Goal: Information Seeking & Learning: Learn about a topic

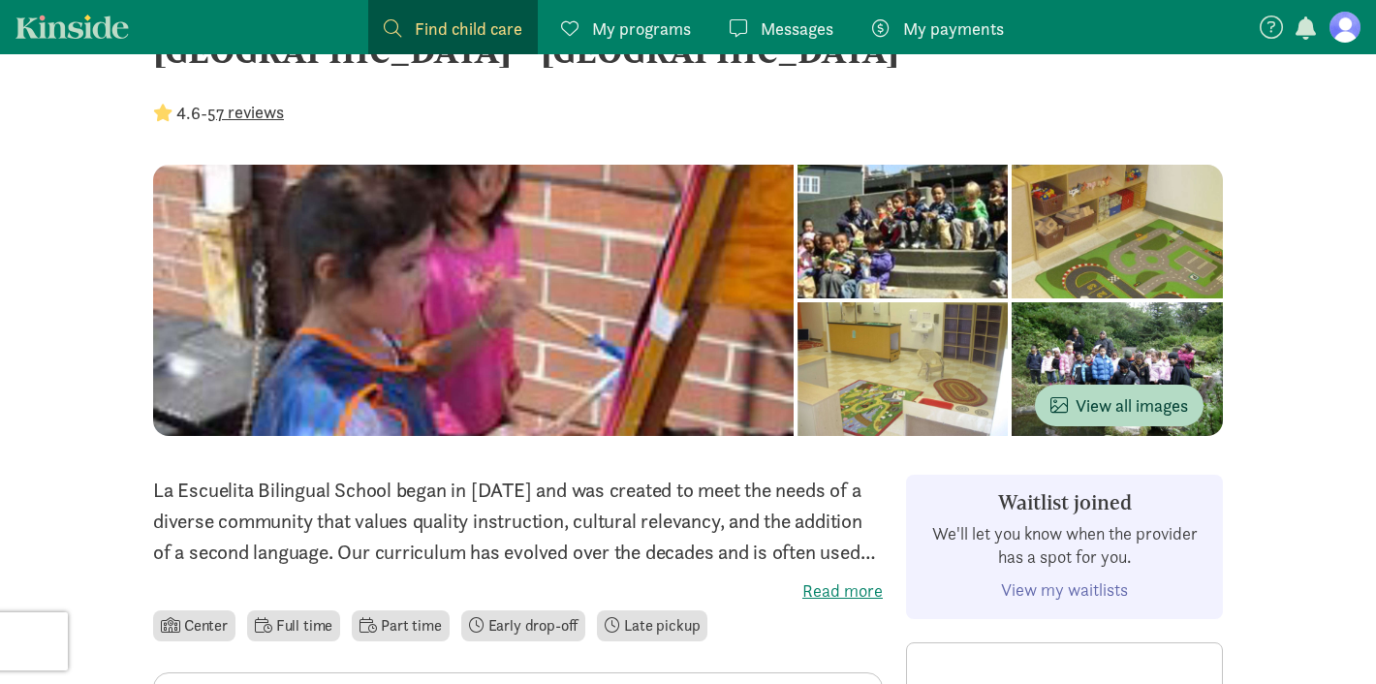
scroll to position [77, 0]
click at [809, 583] on label "Read more" at bounding box center [518, 590] width 730 height 23
click at [0, 0] on input "Read more" at bounding box center [0, 0] width 0 height 0
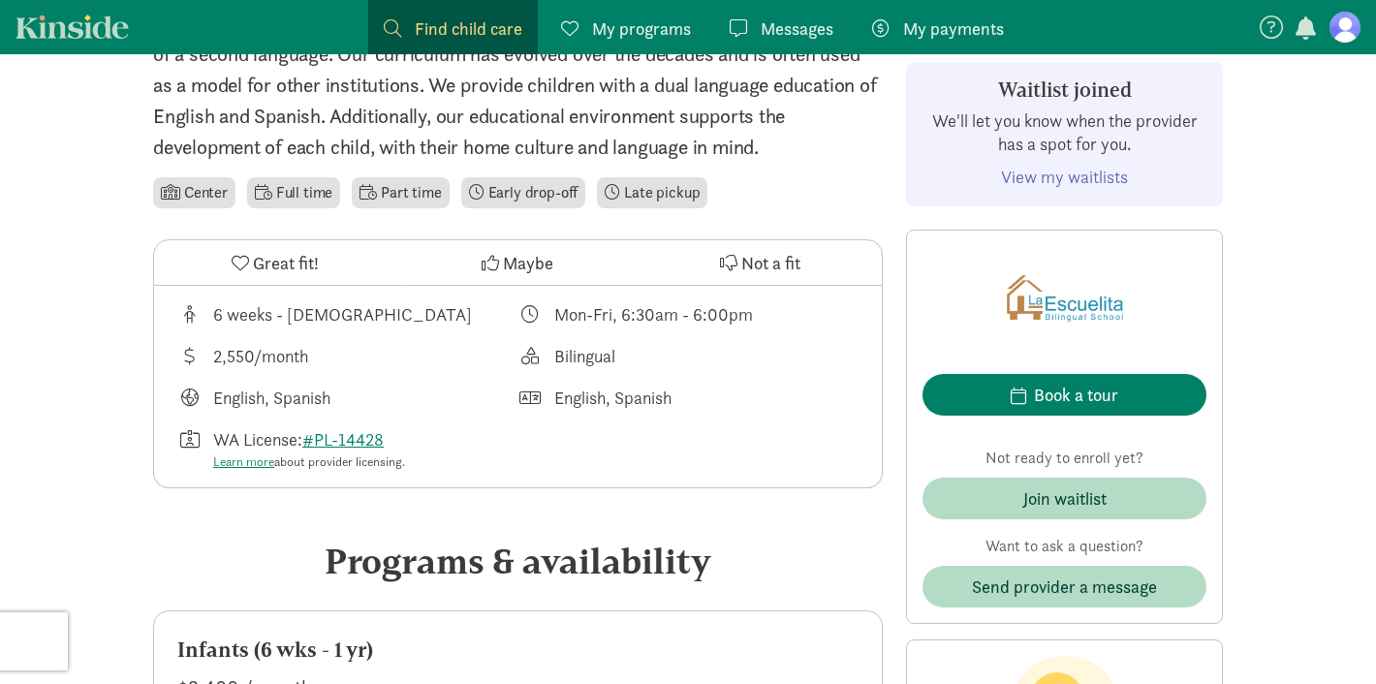
scroll to position [561, 0]
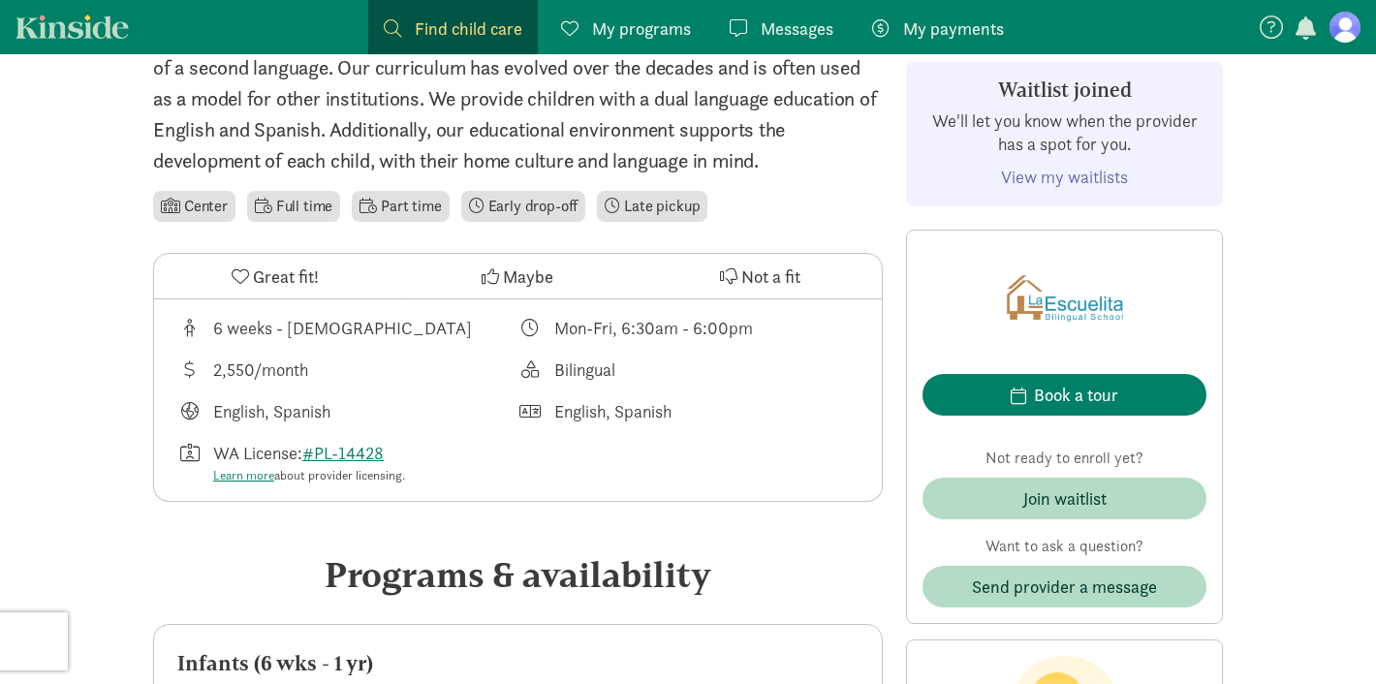
click at [451, 80] on p "La Escuelita Bilingual School began in [DATE] and was created to meet the needs…" at bounding box center [518, 82] width 730 height 185
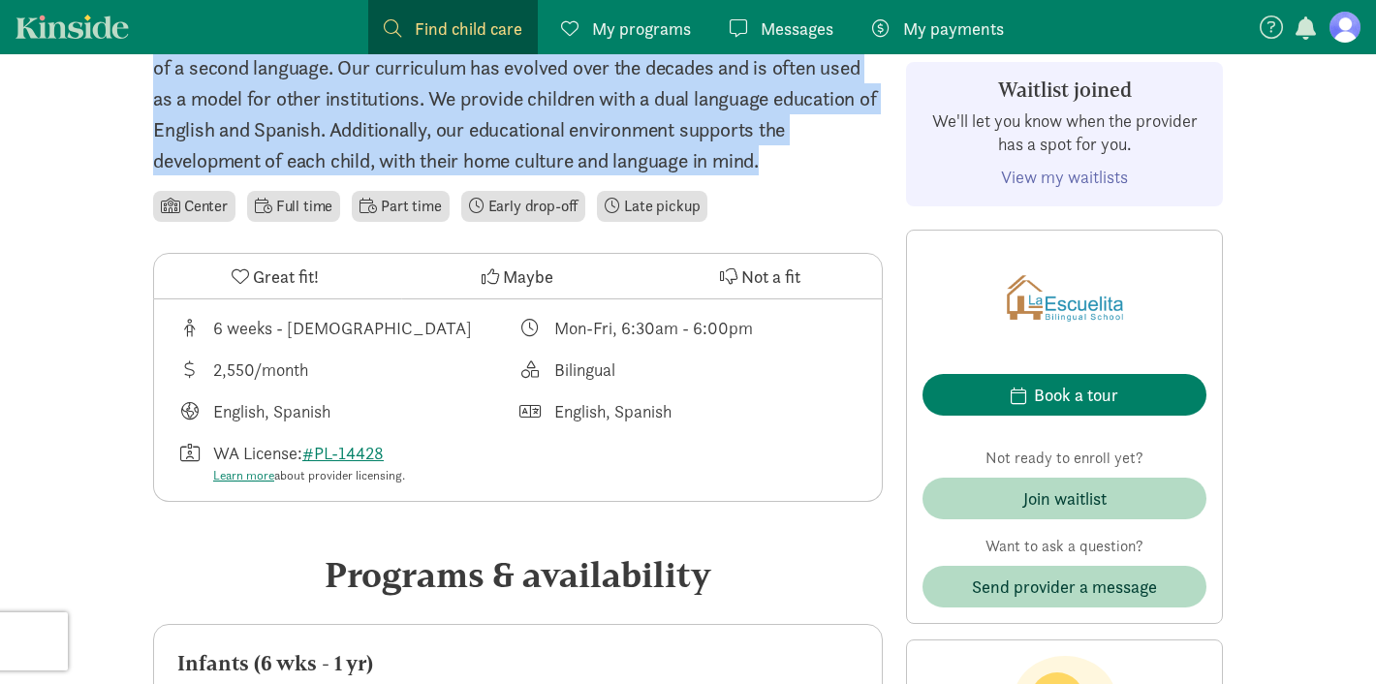
click at [479, 119] on p "La Escuelita Bilingual School began in [DATE] and was created to meet the needs…" at bounding box center [518, 82] width 730 height 185
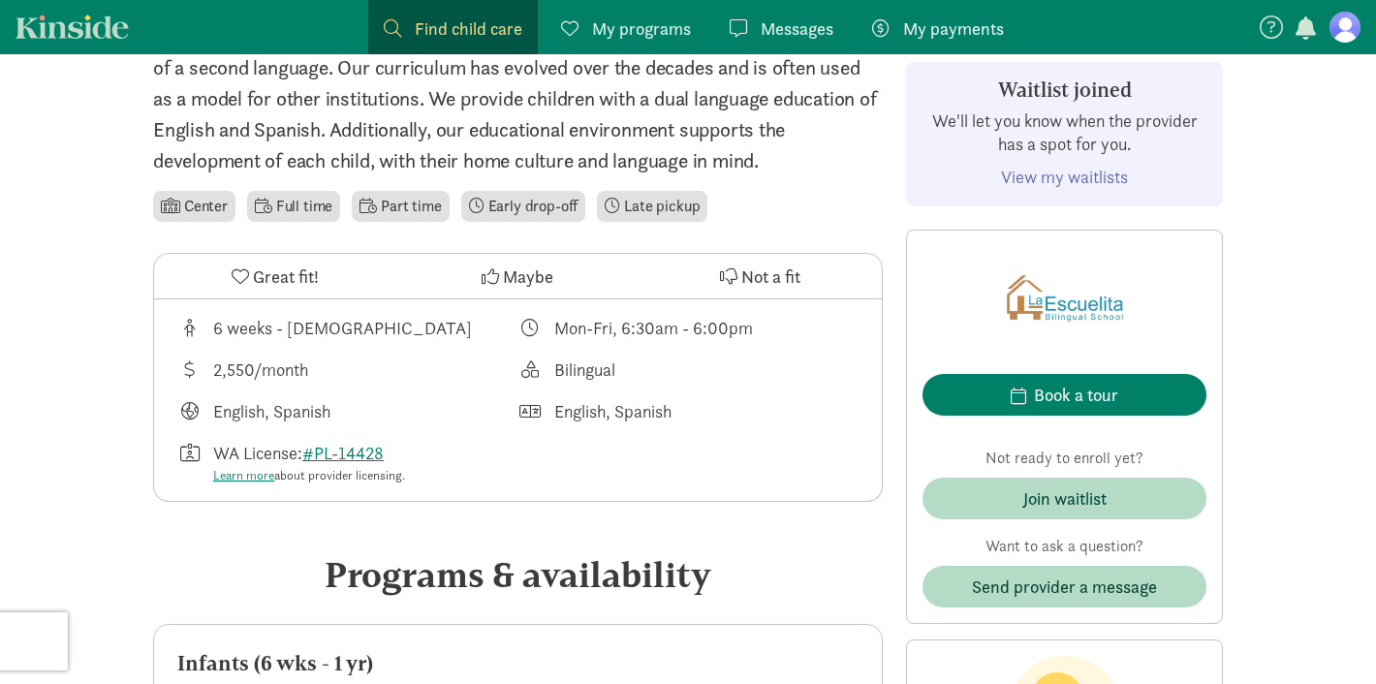
click at [479, 119] on p "La Escuelita Bilingual School began in [DATE] and was created to meet the needs…" at bounding box center [518, 82] width 730 height 185
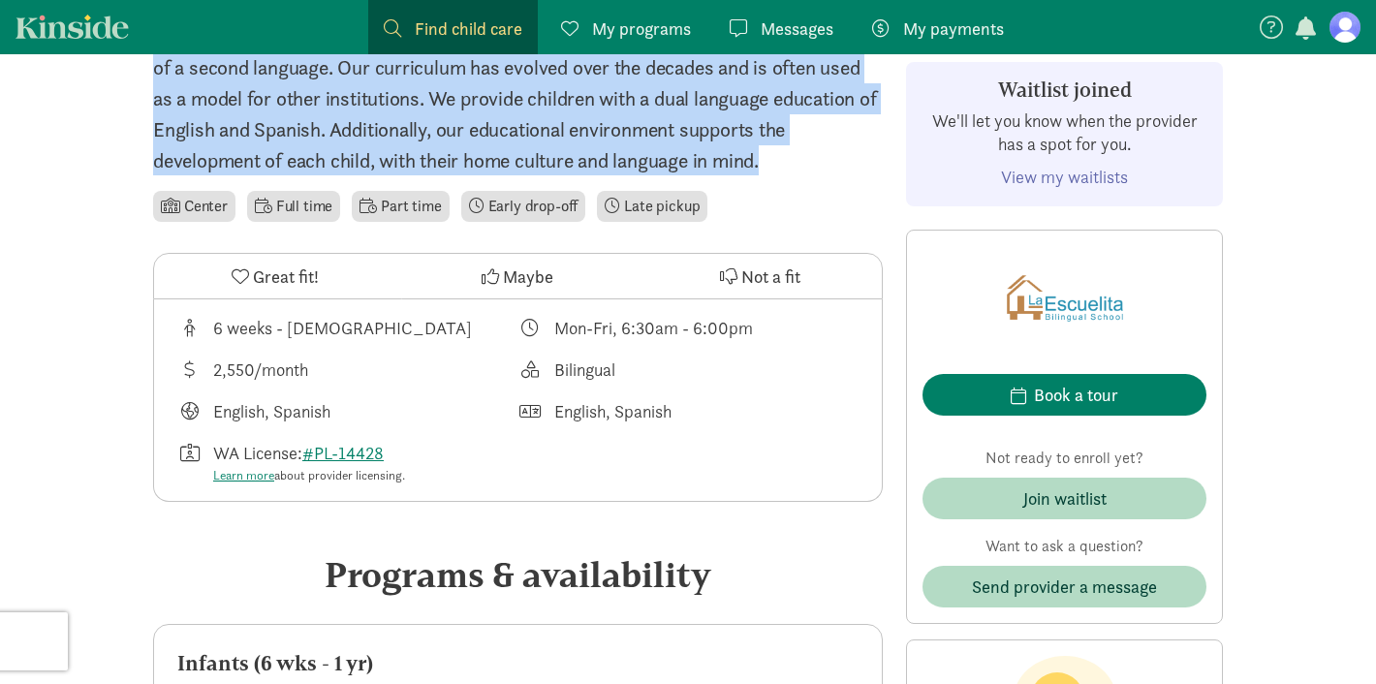
click at [512, 122] on p "La Escuelita Bilingual School began in [DATE] and was created to meet the needs…" at bounding box center [518, 82] width 730 height 185
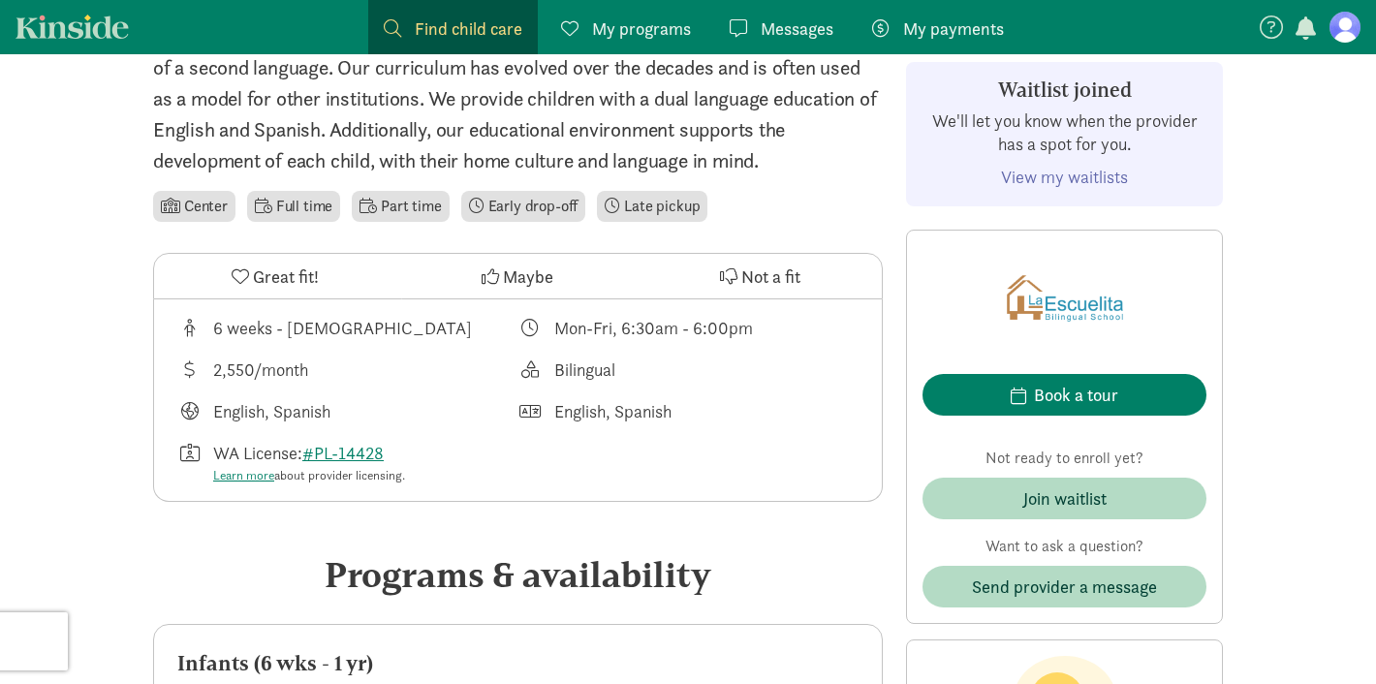
click at [512, 122] on p "La Escuelita Bilingual School began in [DATE] and was created to meet the needs…" at bounding box center [518, 82] width 730 height 185
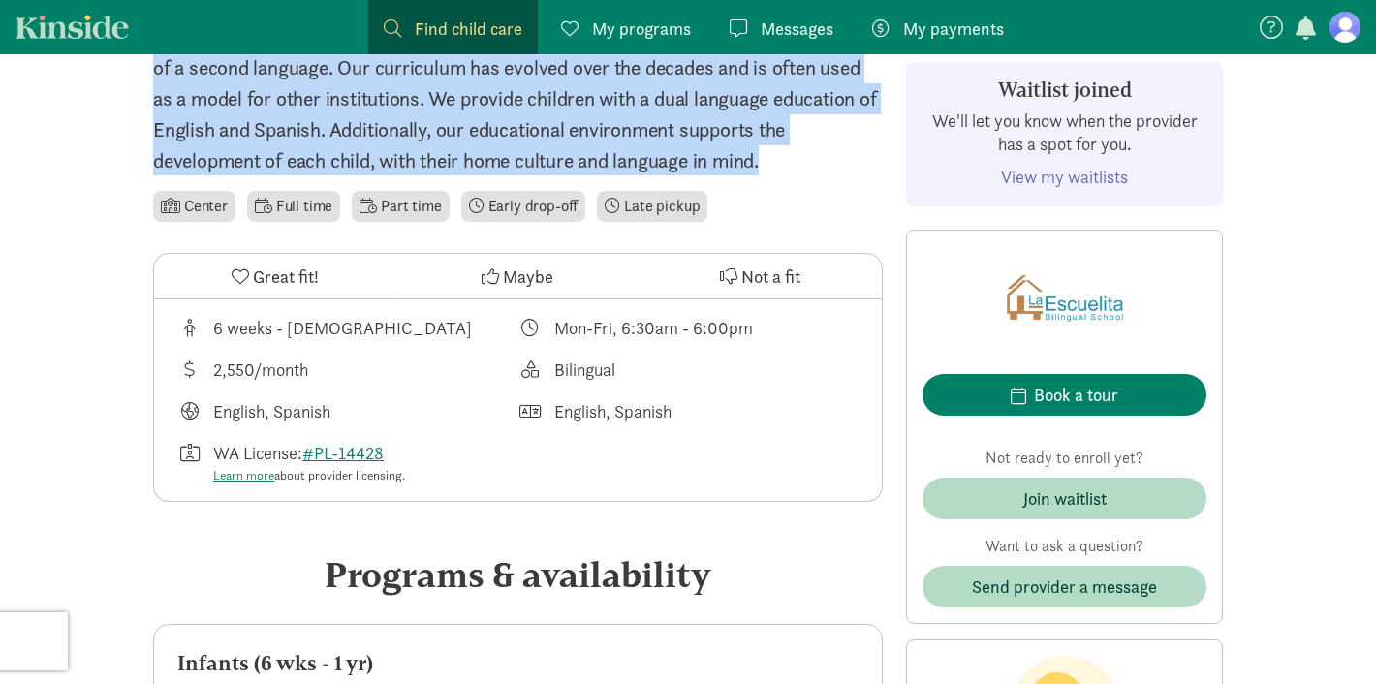
click at [582, 125] on p "La Escuelita Bilingual School began in [DATE] and was created to meet the needs…" at bounding box center [518, 82] width 730 height 185
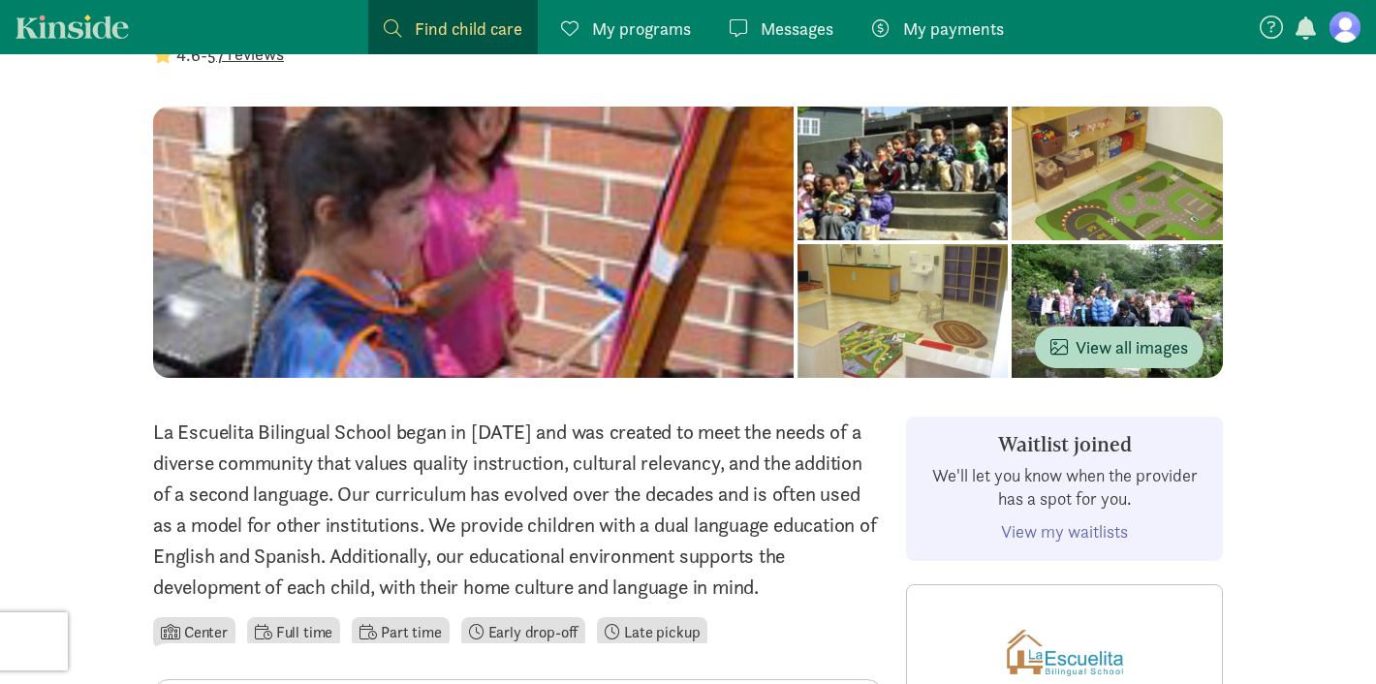
scroll to position [0, 0]
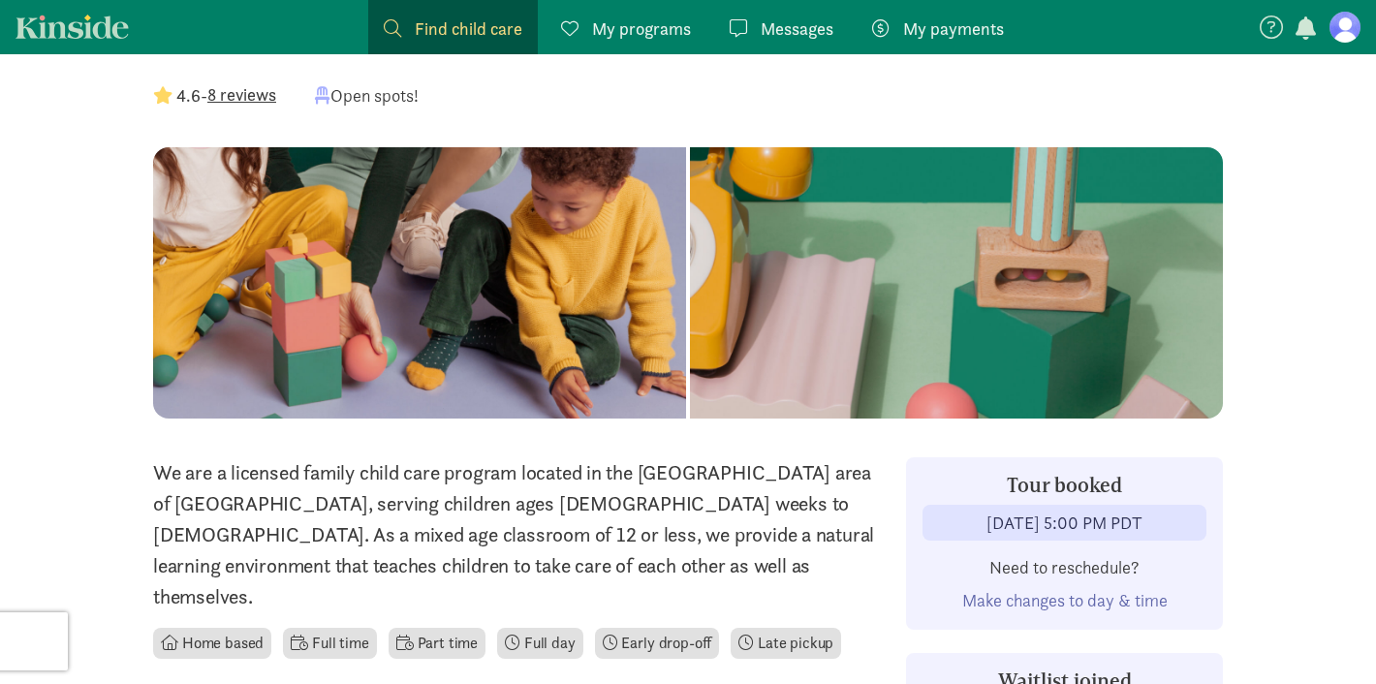
scroll to position [137, 0]
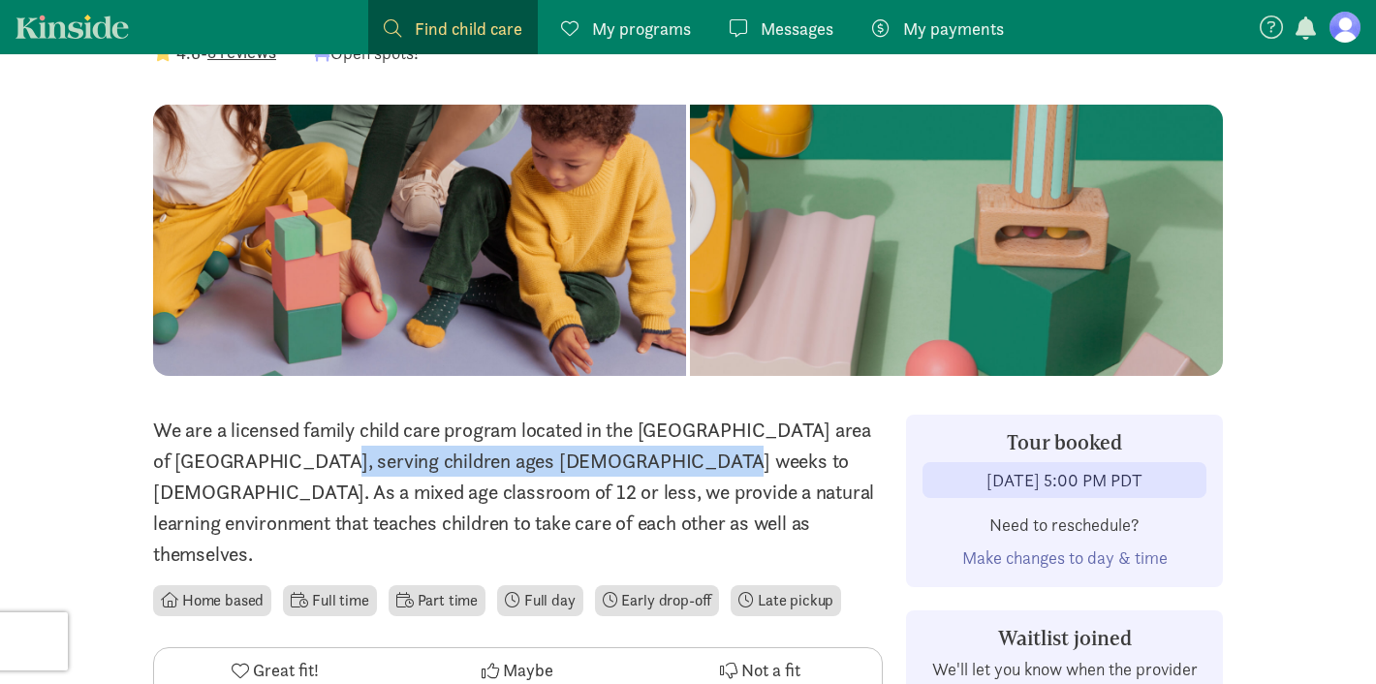
drag, startPoint x: 169, startPoint y: 465, endPoint x: 522, endPoint y: 459, distance: 353.8
click at [522, 459] on p "We are a licensed family child care program located in the [GEOGRAPHIC_DATA] ar…" at bounding box center [518, 492] width 730 height 155
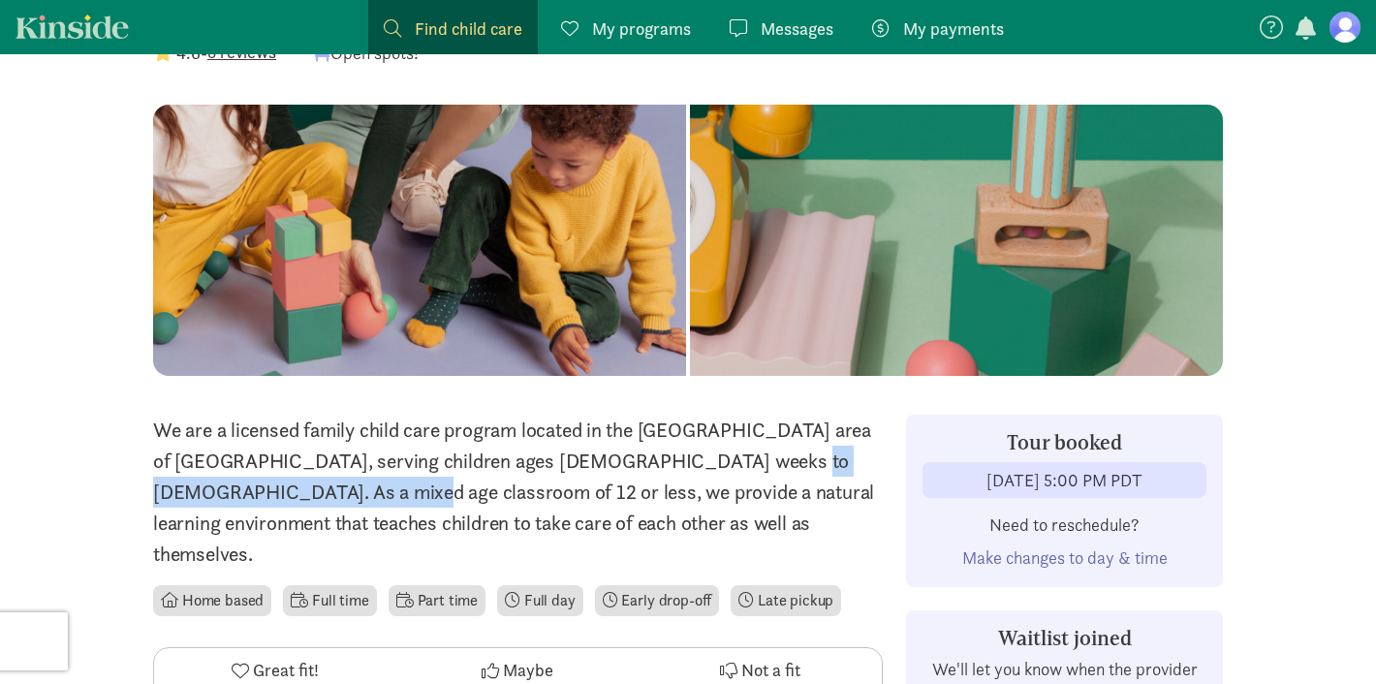
drag, startPoint x: 583, startPoint y: 461, endPoint x: 851, endPoint y: 465, distance: 267.5
click at [851, 465] on p "We are a licensed family child care program located in the [GEOGRAPHIC_DATA] ar…" at bounding box center [518, 492] width 730 height 155
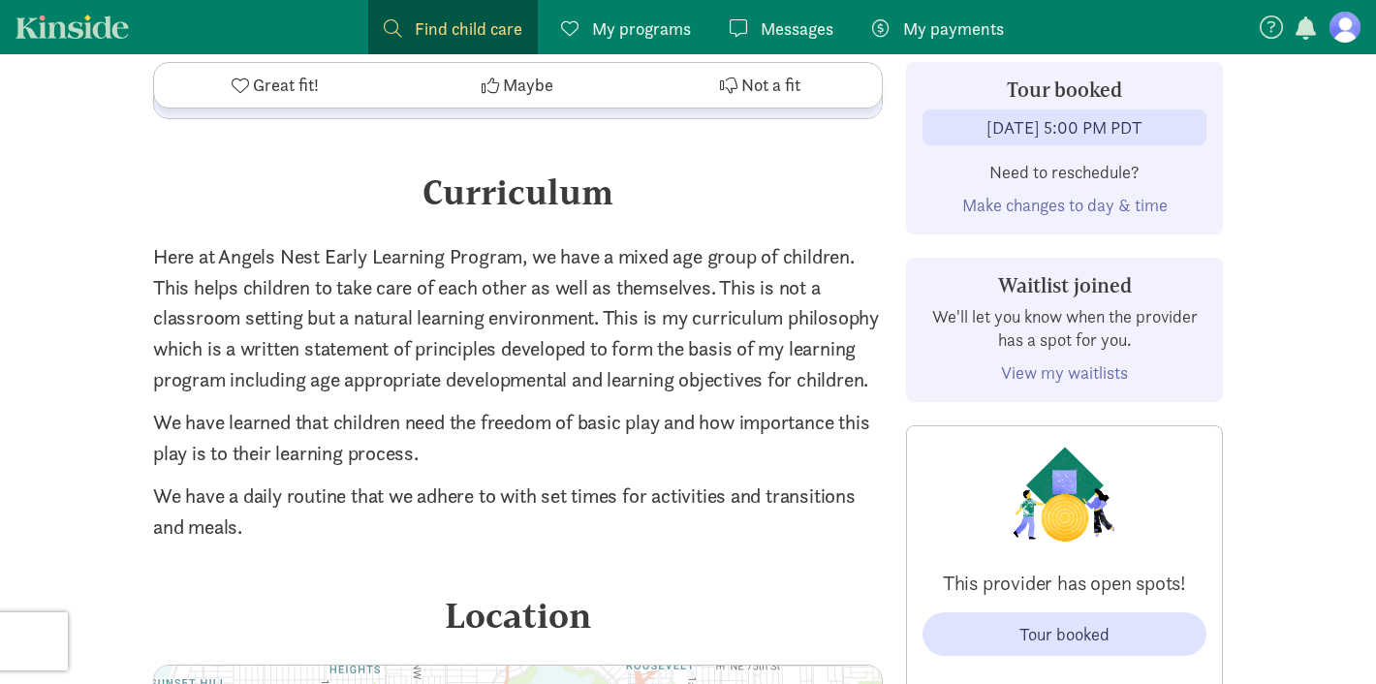
scroll to position [1956, 0]
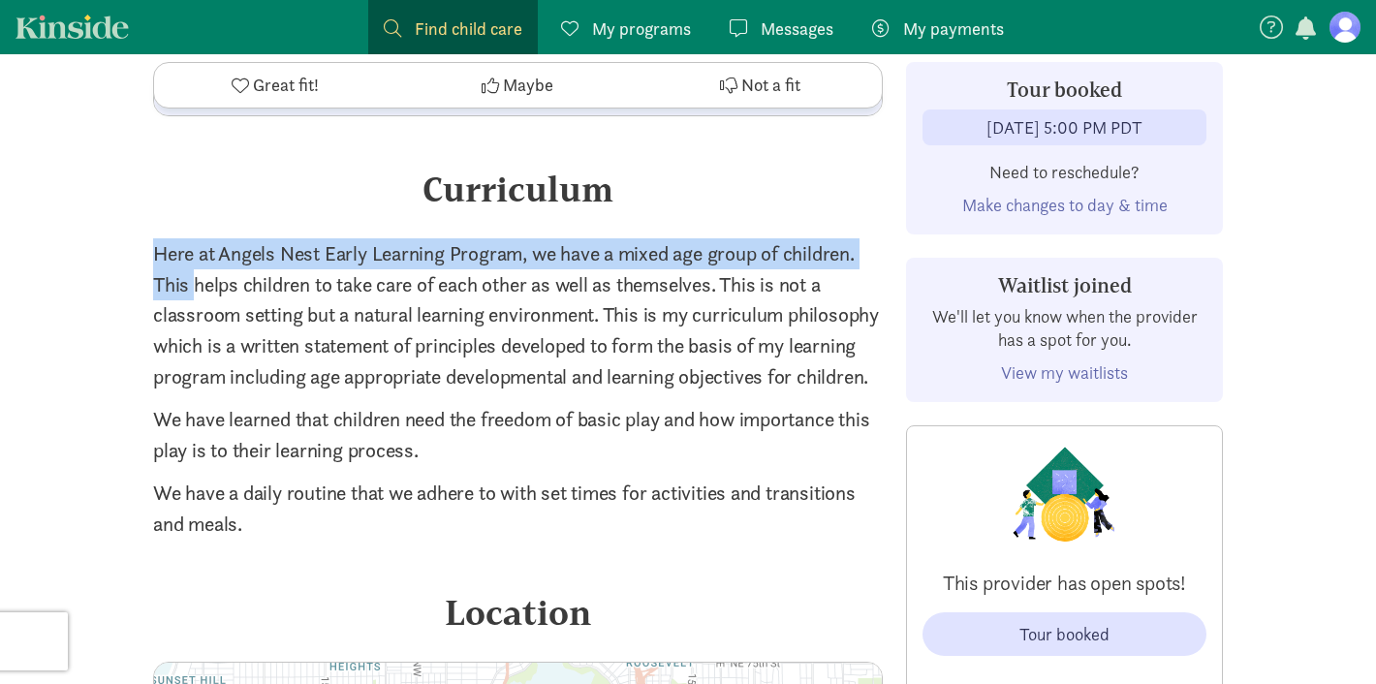
drag, startPoint x: 193, startPoint y: 256, endPoint x: 647, endPoint y: 201, distance: 457.8
click at [647, 201] on div "Curriculum Here at Angels Nest Early Learning Program, we have a mixed age grou…" at bounding box center [518, 351] width 730 height 377
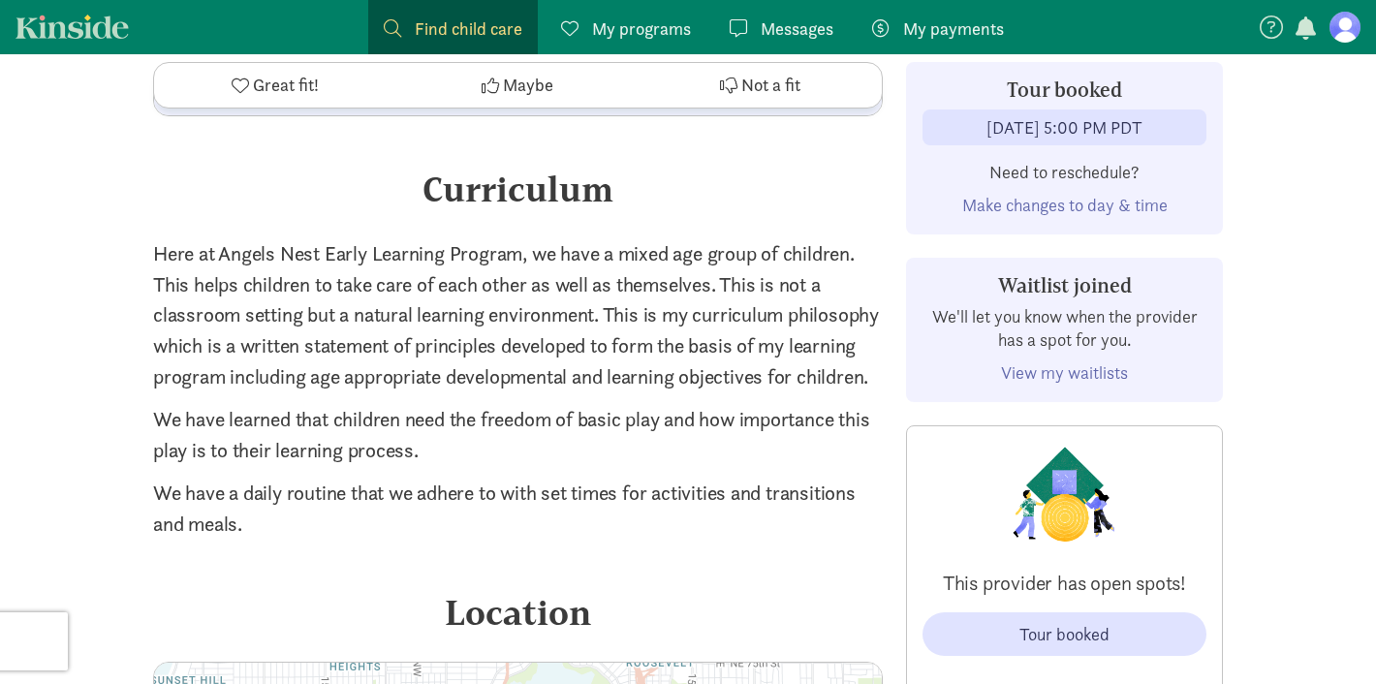
click at [637, 245] on p "Here at Angels Nest Early Learning Program, we have a mixed age group of childr…" at bounding box center [518, 315] width 730 height 155
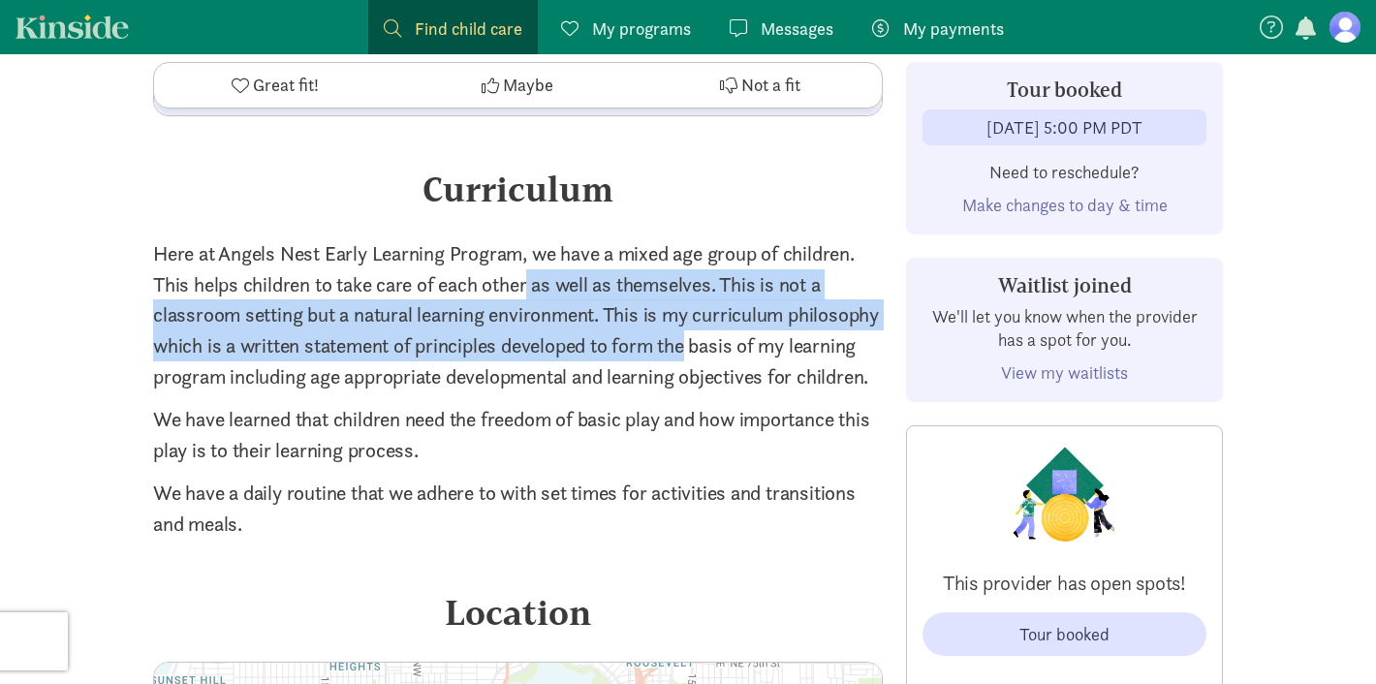
drag, startPoint x: 525, startPoint y: 240, endPoint x: 782, endPoint y: 318, distance: 268.2
click at [782, 318] on p "Here at Angels Nest Early Learning Program, we have a mixed age group of childr…" at bounding box center [518, 315] width 730 height 155
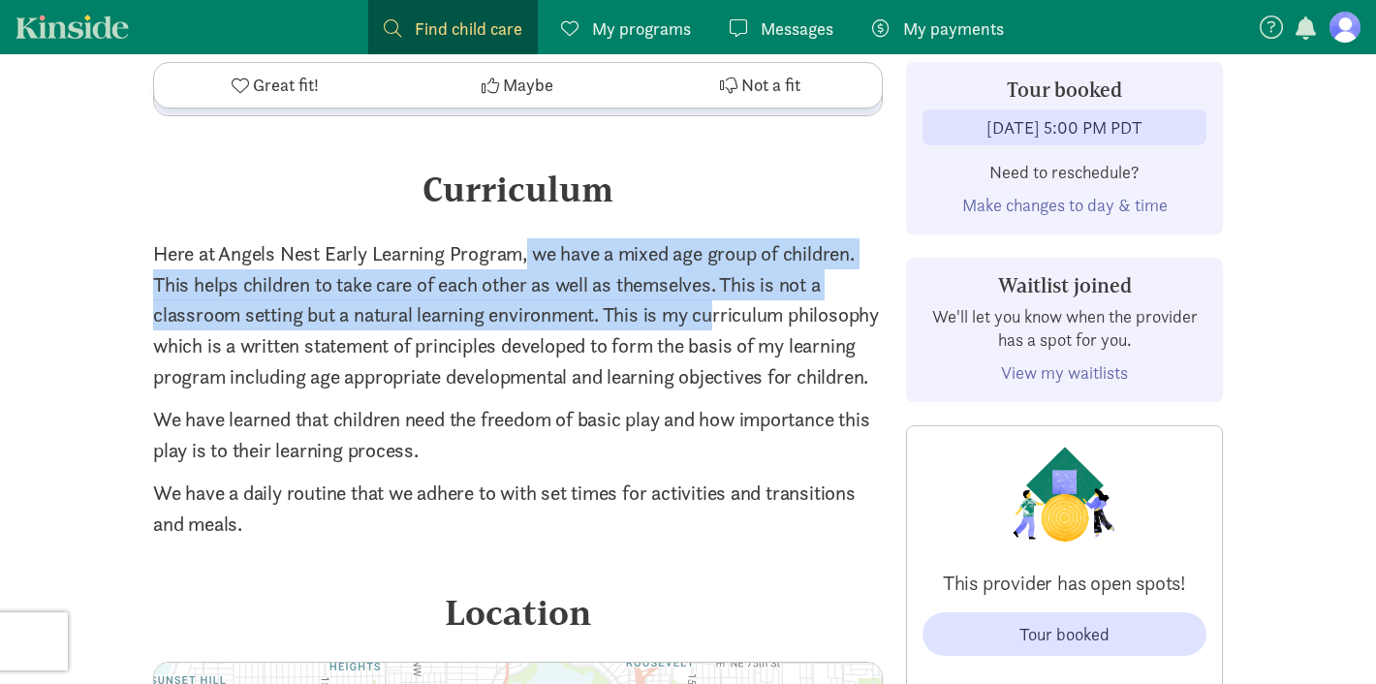
drag, startPoint x: 528, startPoint y: 218, endPoint x: 719, endPoint y: 286, distance: 202.6
click at [719, 286] on p "Here at Angels Nest Early Learning Program, we have a mixed age group of childr…" at bounding box center [518, 315] width 730 height 155
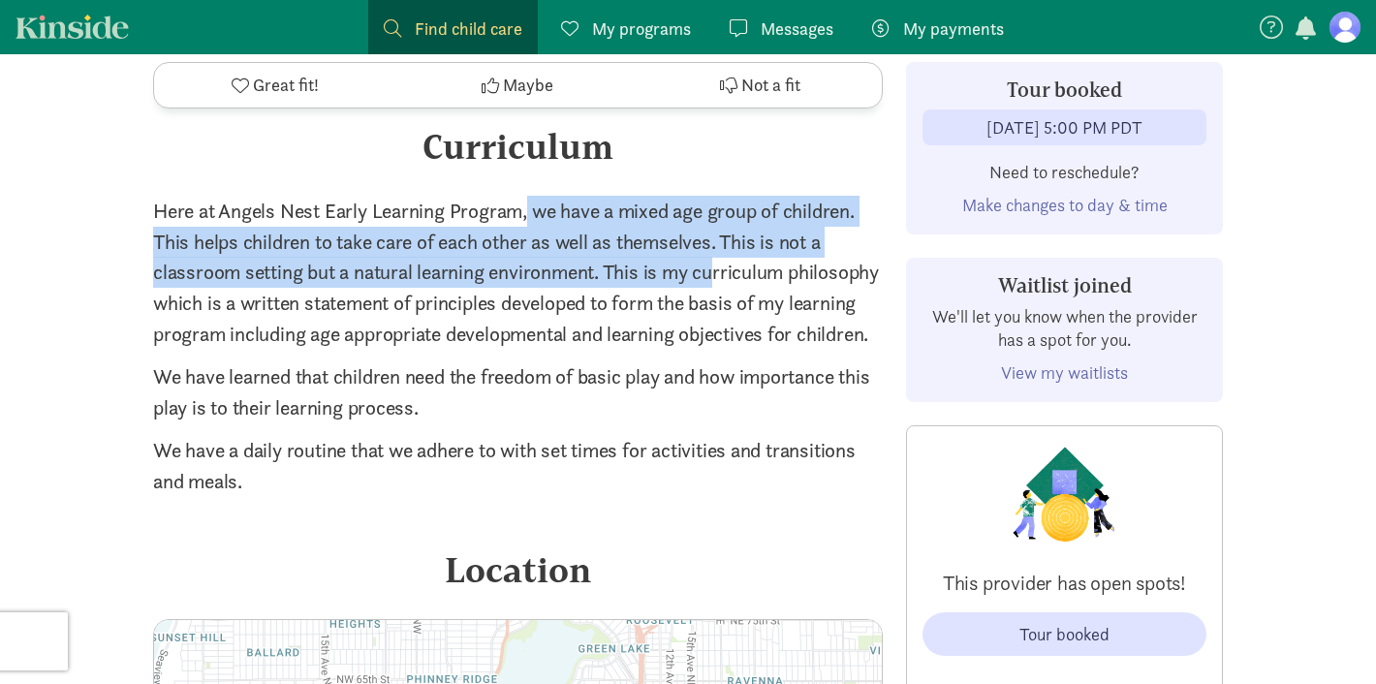
scroll to position [2000, 0]
